Goal: Information Seeking & Learning: Find specific fact

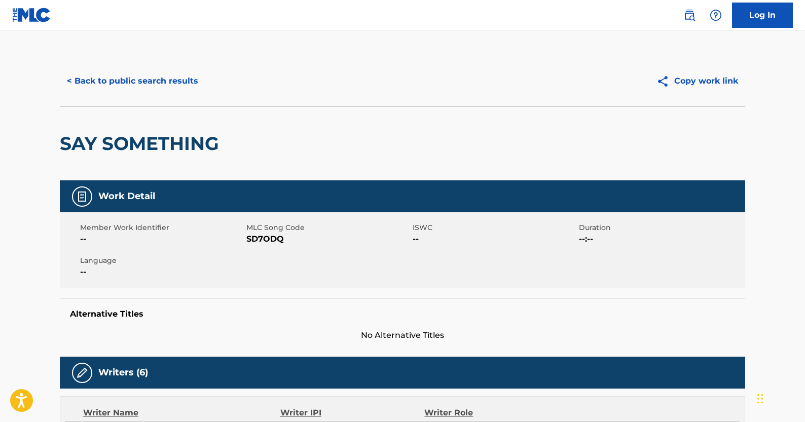
click at [155, 85] on button "< Back to public search results" at bounding box center [133, 80] width 146 height 25
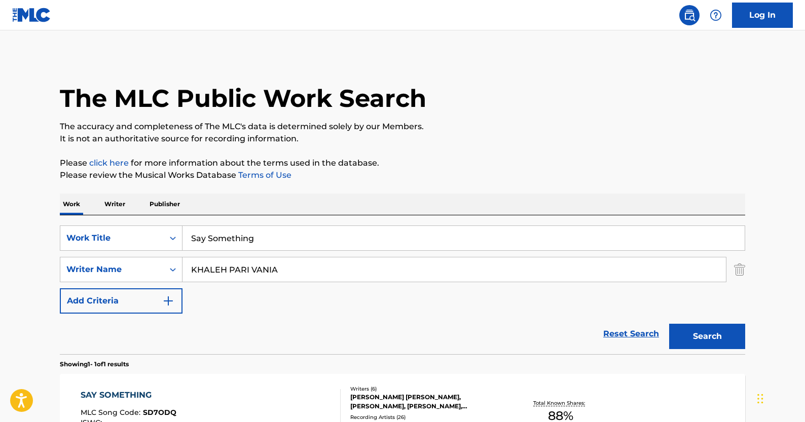
scroll to position [72, 0]
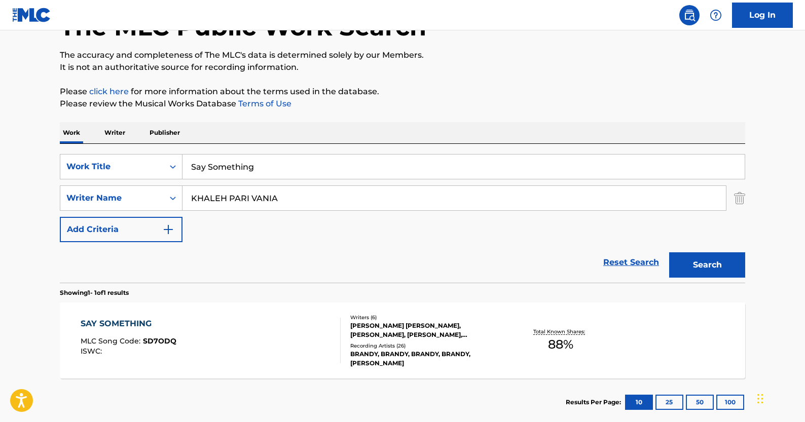
click at [616, 266] on link "Reset Search" at bounding box center [631, 263] width 66 height 22
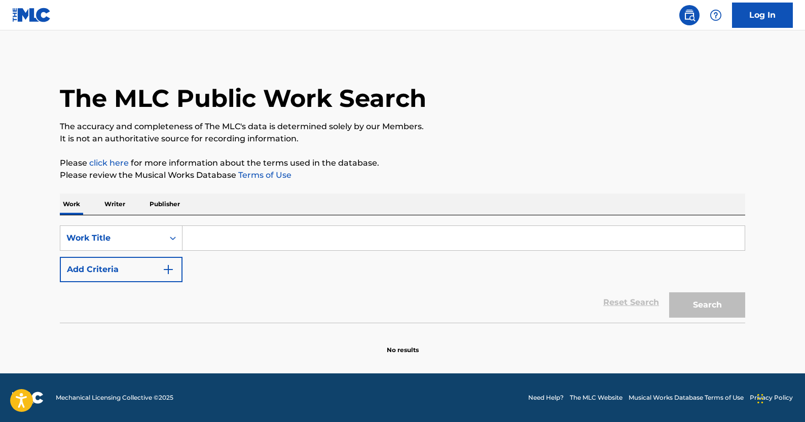
click at [174, 272] on img "Search Form" at bounding box center [168, 270] width 12 height 12
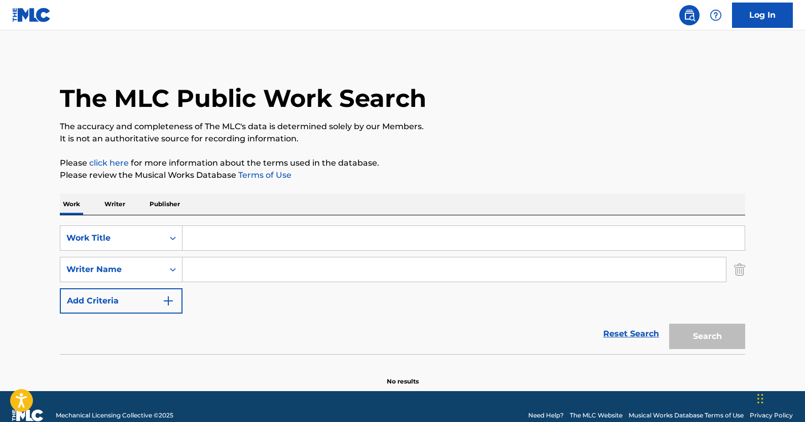
click at [229, 269] on input "Search Form" at bounding box center [455, 270] width 544 height 24
paste input "[PERSON_NAME] [PERSON_NAME],"
type input "[PERSON_NAME] [PERSON_NAME]"
click at [324, 251] on div "Search Form" at bounding box center [464, 238] width 563 height 25
click at [329, 240] on input "Search Form" at bounding box center [464, 238] width 562 height 24
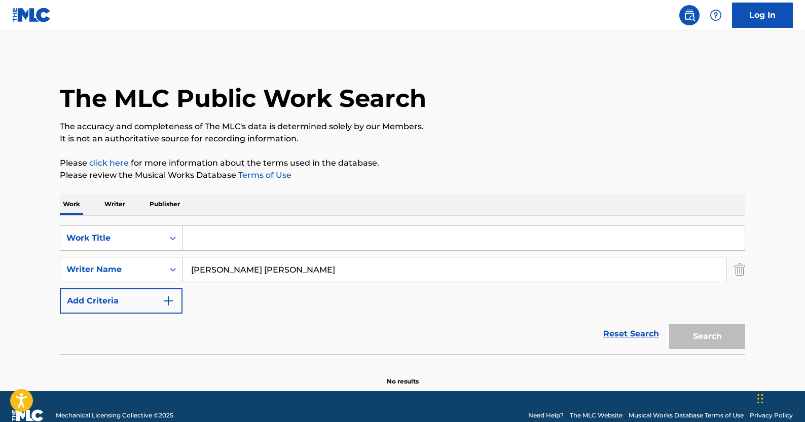
paste input "INFINITE"
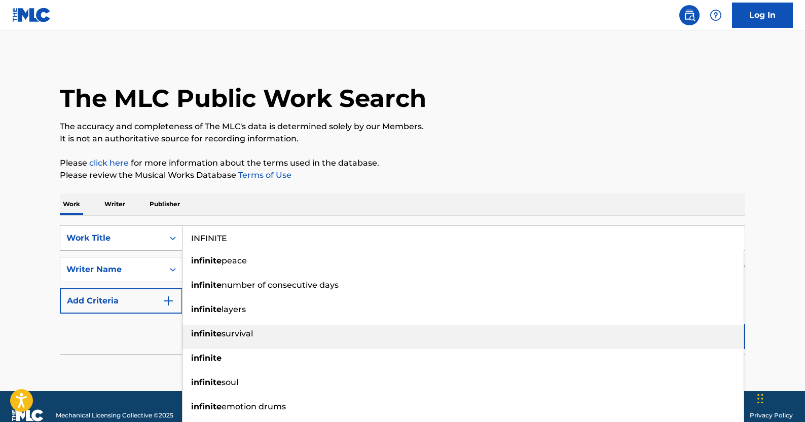
click at [699, 334] on div "infinite survival" at bounding box center [463, 334] width 561 height 18
type input "infinite survival"
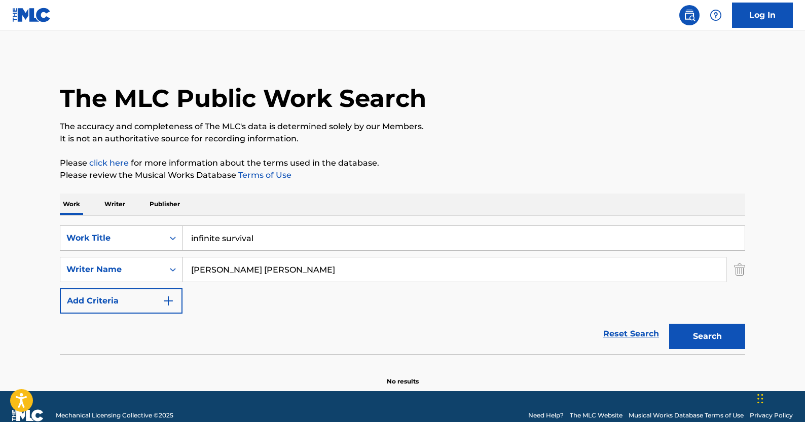
click at [687, 329] on button "Search" at bounding box center [707, 336] width 76 height 25
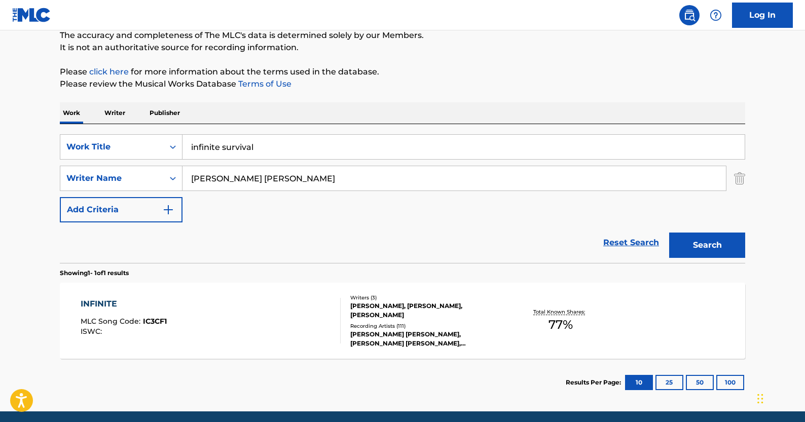
scroll to position [129, 0]
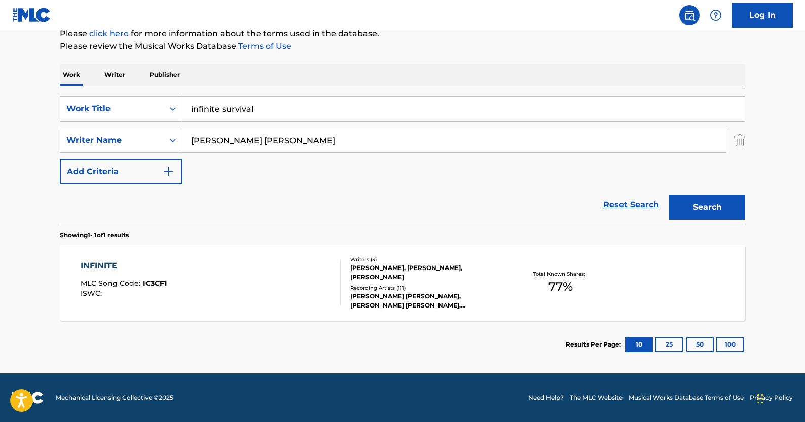
click at [443, 265] on div "[PERSON_NAME], [PERSON_NAME], [PERSON_NAME]" at bounding box center [426, 273] width 153 height 18
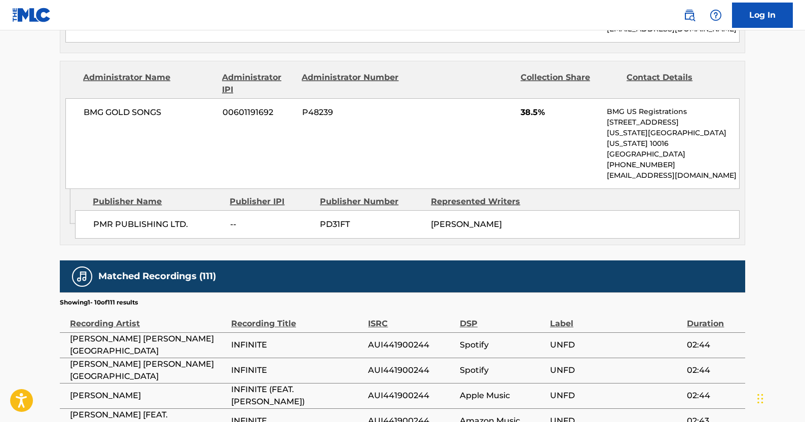
scroll to position [608, 0]
